Goal: Use online tool/utility: Utilize a website feature to perform a specific function

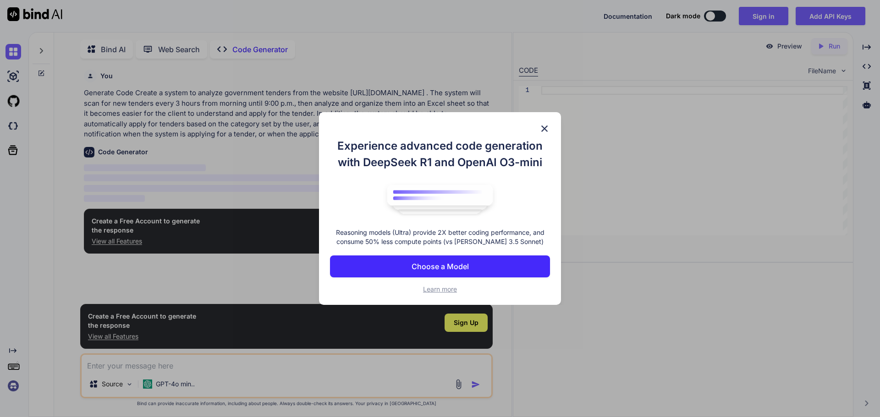
scroll to position [4, 0]
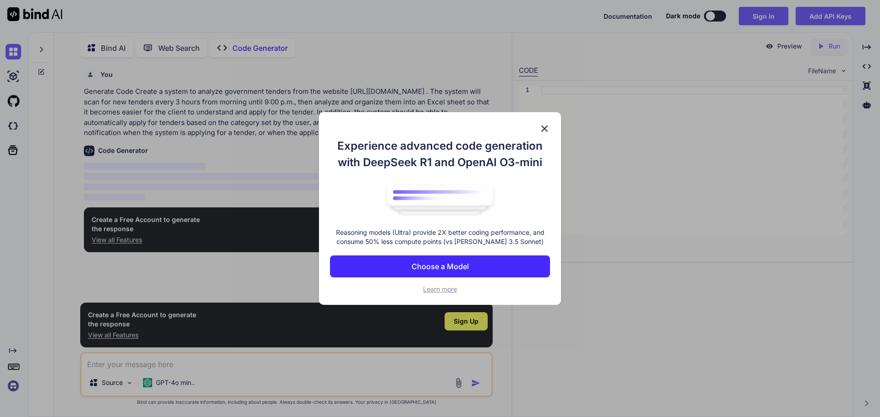
type textarea "x"
click at [549, 128] on img at bounding box center [544, 128] width 11 height 11
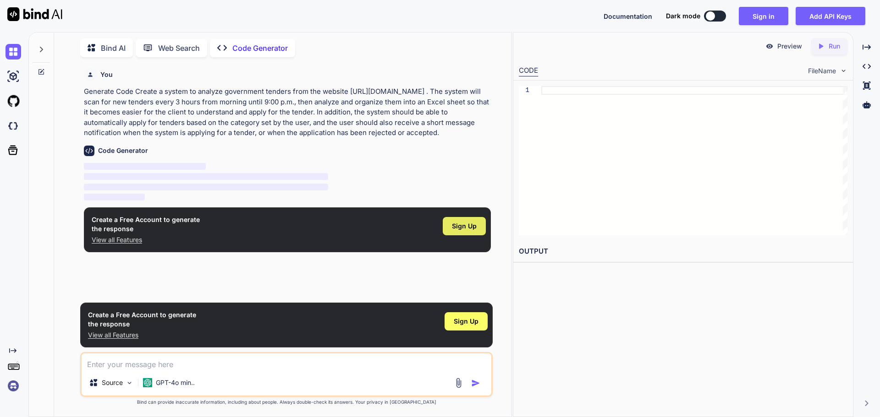
click at [460, 226] on span "Sign Up" at bounding box center [464, 226] width 25 height 9
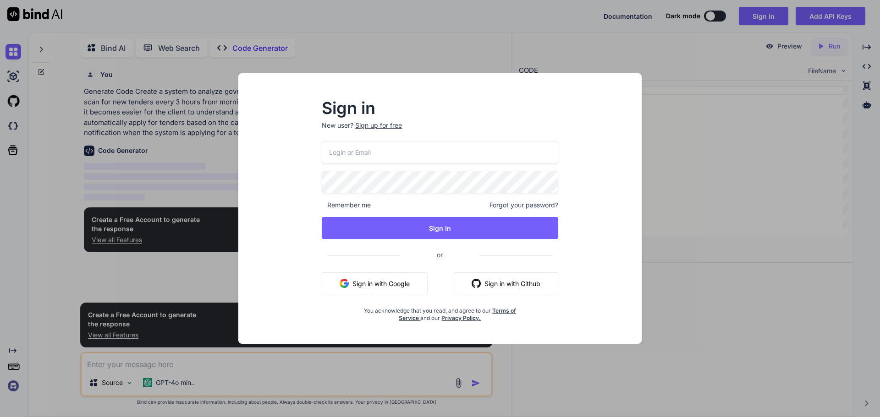
click at [387, 283] on button "Sign in with Google" at bounding box center [375, 284] width 106 height 22
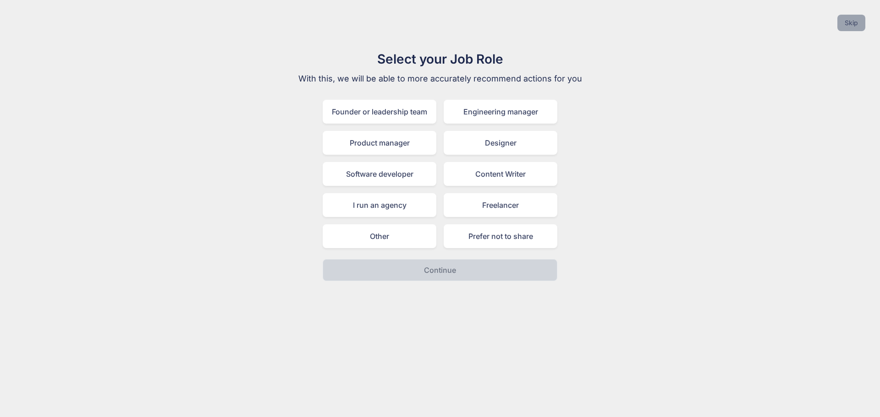
click at [848, 27] on button "Skip" at bounding box center [851, 23] width 28 height 16
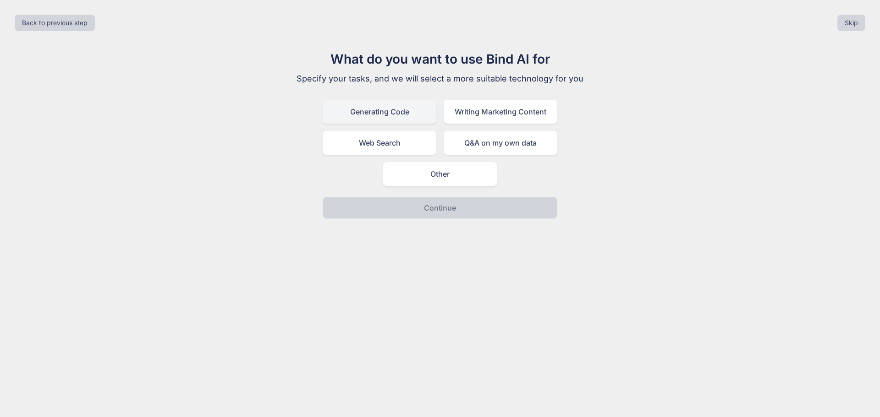
click at [384, 115] on div "Generating Code" at bounding box center [380, 112] width 114 height 24
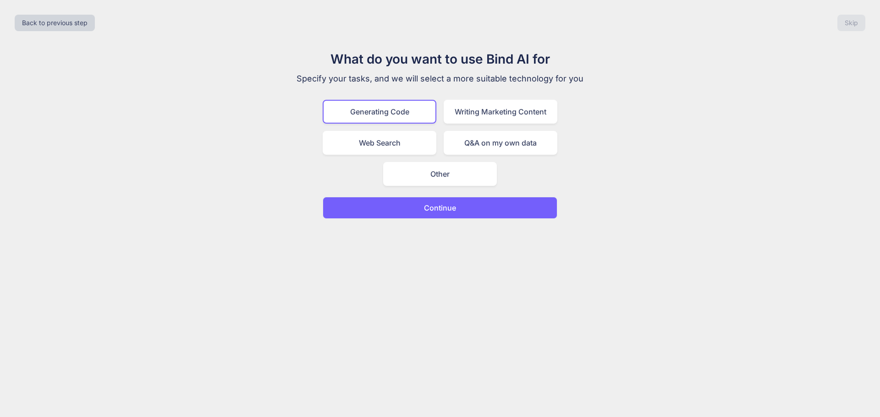
click at [398, 212] on button "Continue" at bounding box center [440, 208] width 235 height 22
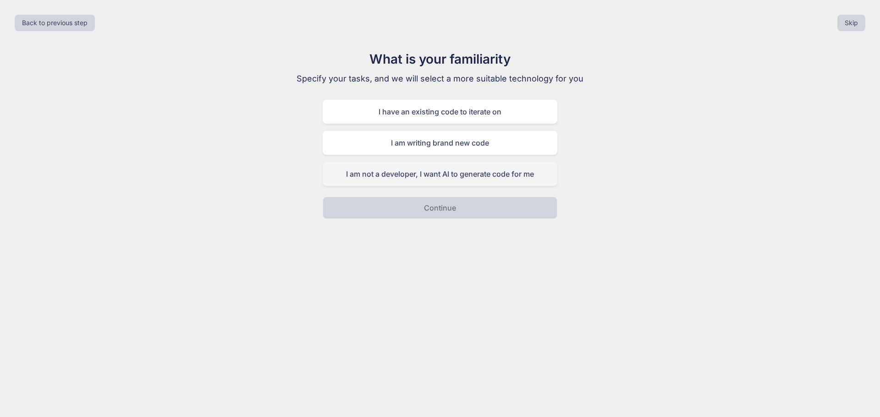
click at [444, 175] on div "I am not a developer, I want AI to generate code for me" at bounding box center [440, 174] width 235 height 24
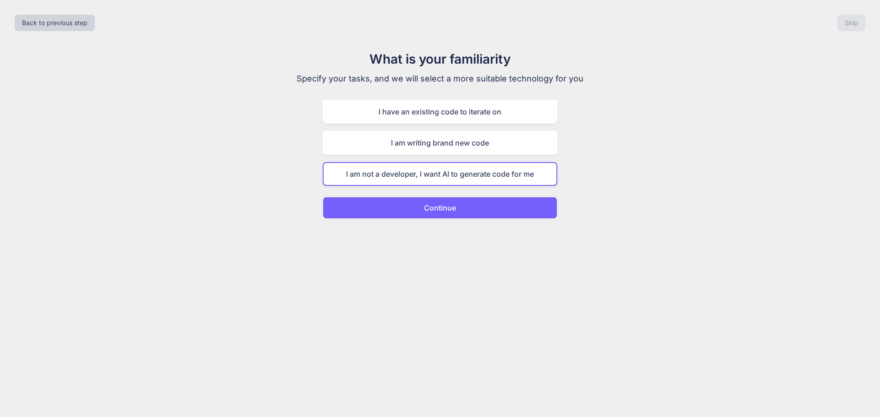
click at [434, 216] on button "Continue" at bounding box center [440, 208] width 235 height 22
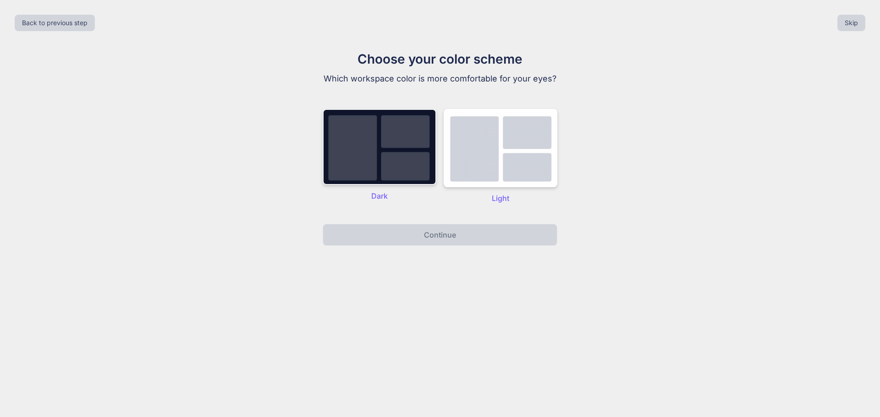
click at [395, 151] on img at bounding box center [380, 147] width 114 height 76
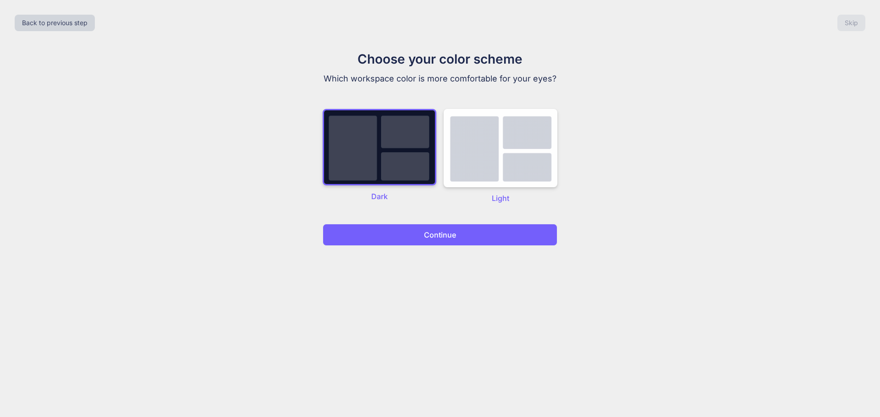
click at [420, 227] on button "Continue" at bounding box center [440, 235] width 235 height 22
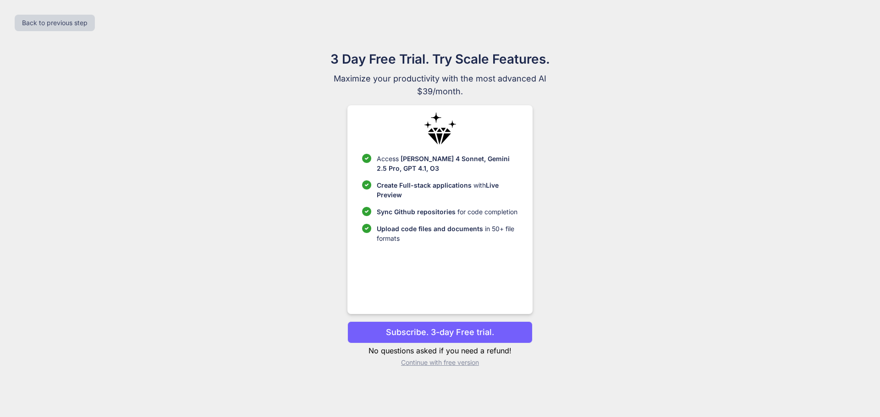
click at [470, 364] on p "Continue with free version" at bounding box center [439, 362] width 185 height 9
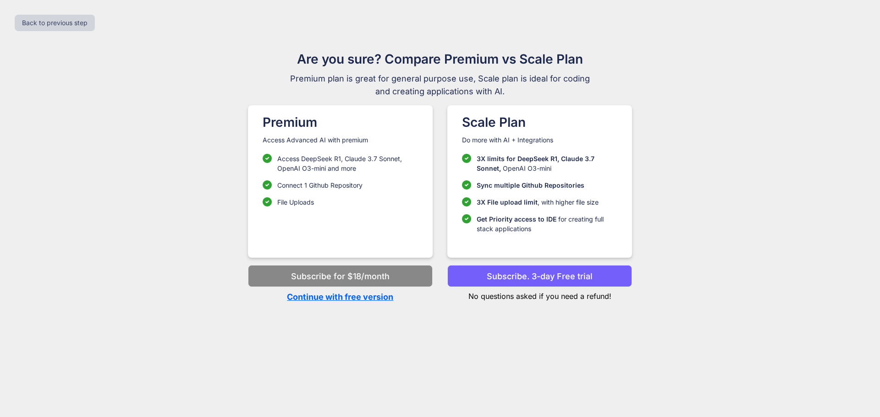
click at [379, 286] on button "Subscribe for $18/month" at bounding box center [340, 276] width 185 height 22
click at [376, 297] on p "Continue with free version" at bounding box center [340, 297] width 185 height 12
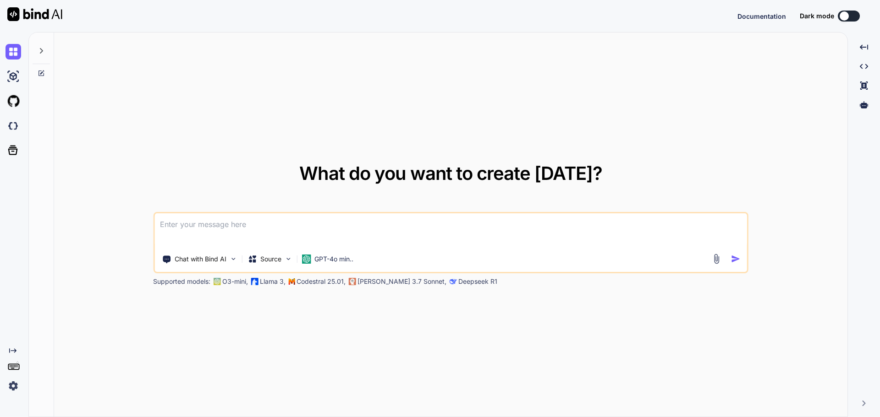
click at [227, 228] on textarea at bounding box center [450, 231] width 592 height 34
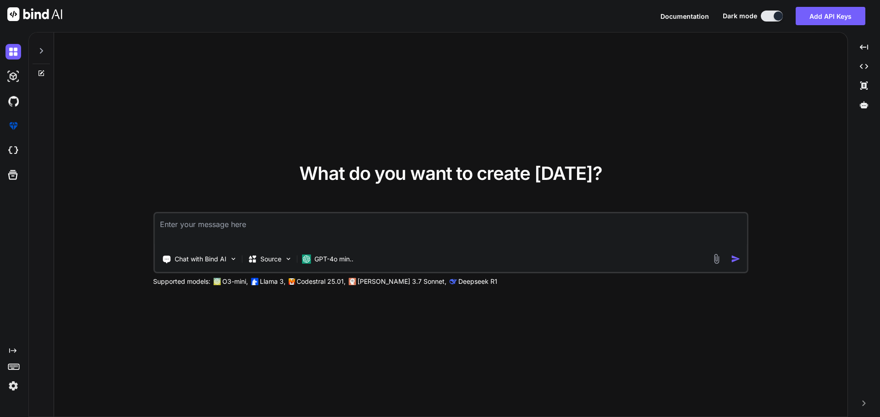
type textarea "x"
type textarea "Create a system to analyze government tenders from the website [URL][DOMAIN_NAM…"
type textarea "x"
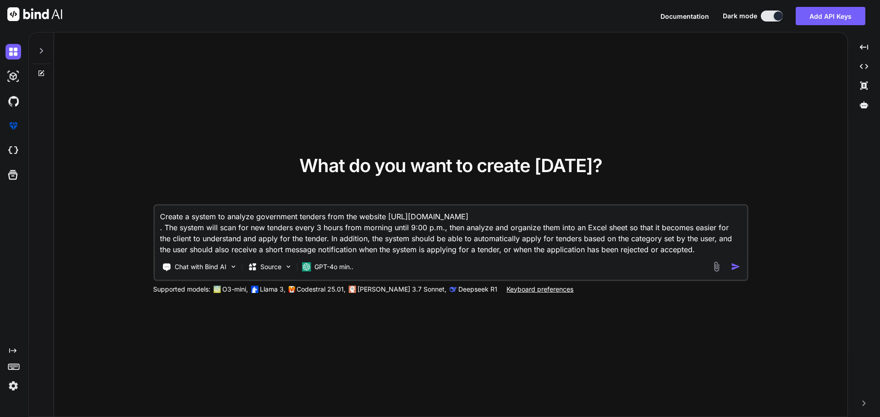
type textarea "Create a system to analyze government tenders from the website [URL][DOMAIN_NAM…"
click at [739, 269] on img "button" at bounding box center [736, 267] width 10 height 10
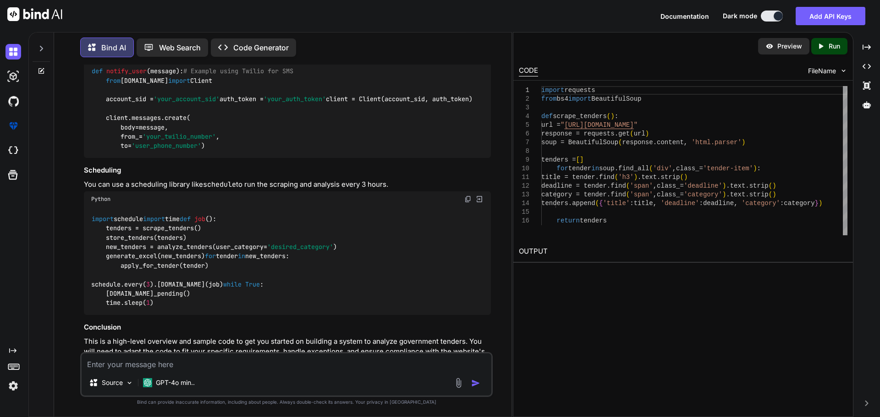
scroll to position [1054, 0]
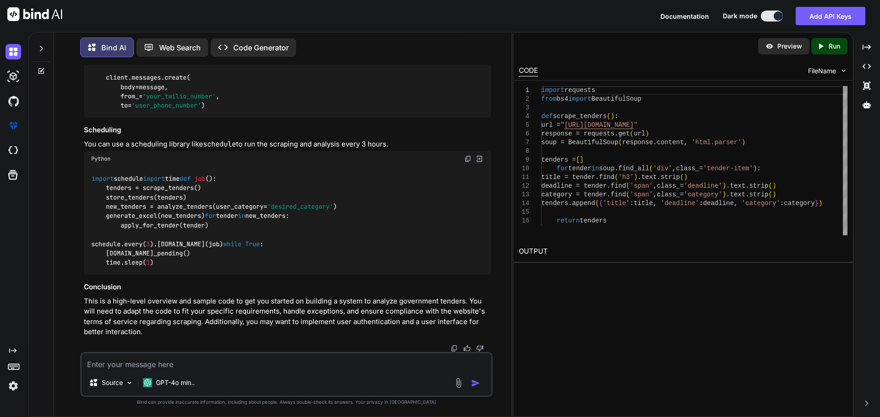
click at [828, 47] on p "Run" at bounding box center [833, 46] width 11 height 9
type textarea "x"
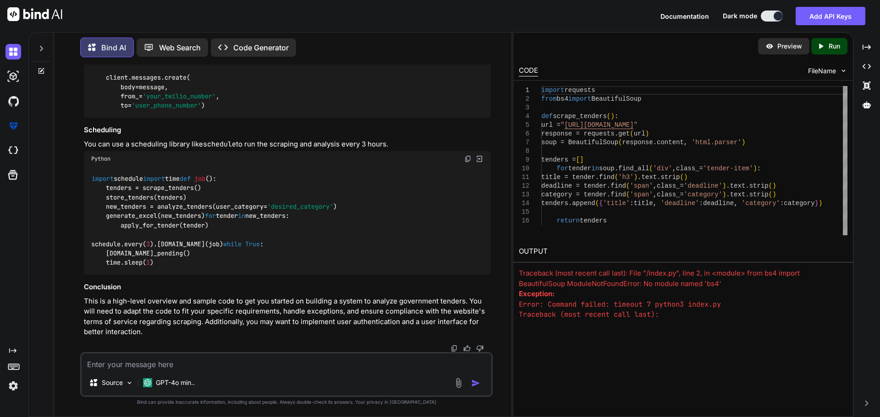
click at [262, 118] on div "def notify_user ( message ): # Example using Twilio for SMS from [DOMAIN_NAME] …" at bounding box center [287, 68] width 407 height 99
click at [357, 275] on div "import schedule import time def job (): tenders = scrape_tenders() store_tender…" at bounding box center [287, 221] width 407 height 108
click at [480, 163] on img at bounding box center [479, 159] width 8 height 8
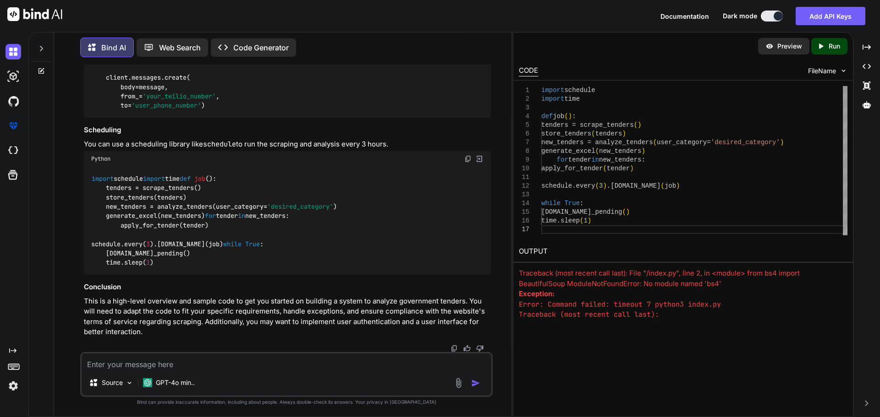
click at [826, 49] on icon "Created with Pixso." at bounding box center [822, 46] width 12 height 8
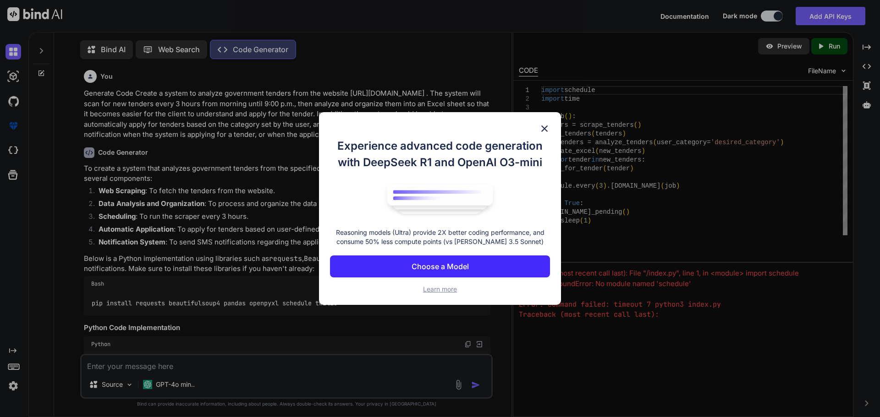
scroll to position [4, 0]
